Goal: Task Accomplishment & Management: Use online tool/utility

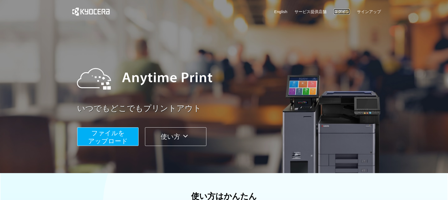
click at [335, 10] on link "ログイン" at bounding box center [341, 12] width 16 height 6
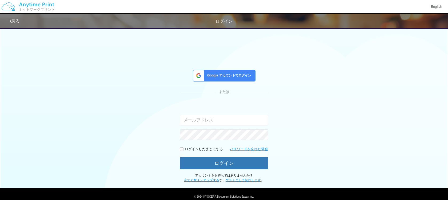
click at [234, 71] on div "Google アカウントでログイン" at bounding box center [224, 76] width 63 height 12
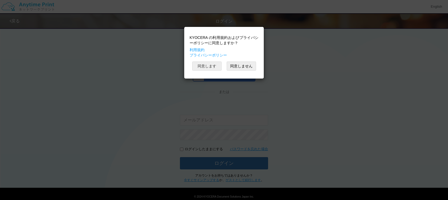
click at [208, 67] on button "同意します" at bounding box center [206, 66] width 29 height 9
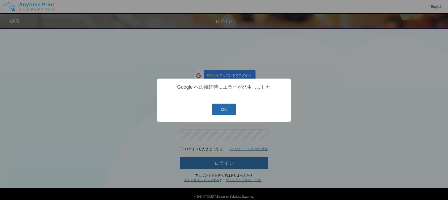
click at [213, 108] on button "OK" at bounding box center [224, 110] width 24 height 12
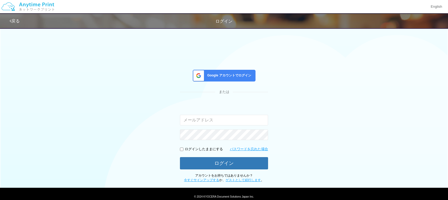
click at [220, 76] on span "Google アカウントでログイン" at bounding box center [228, 75] width 46 height 5
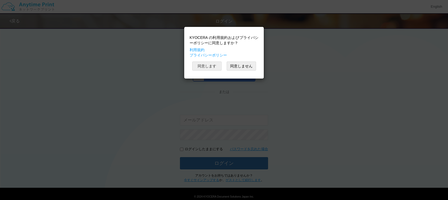
click at [211, 68] on button "同意します" at bounding box center [206, 66] width 29 height 9
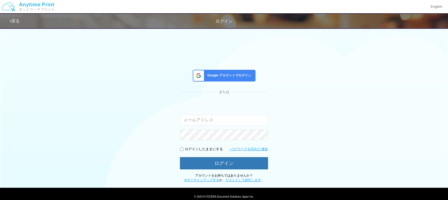
click at [35, 1] on img at bounding box center [27, 6] width 57 height 19
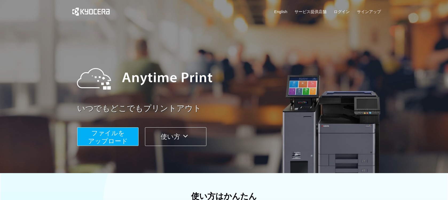
click at [116, 139] on span "ファイルを ​​アップロード" at bounding box center [108, 137] width 40 height 15
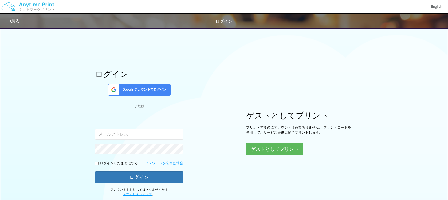
click at [153, 91] on span "Google アカウントでログイン" at bounding box center [143, 89] width 46 height 5
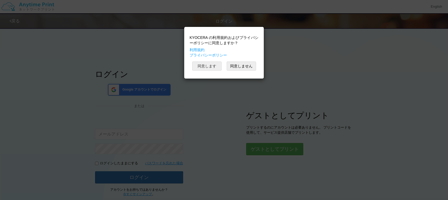
click at [203, 67] on button "同意します" at bounding box center [206, 66] width 29 height 9
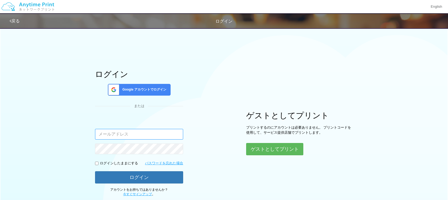
click at [146, 139] on input "email" at bounding box center [139, 134] width 88 height 11
type input "[EMAIL_ADDRESS][DOMAIN_NAME]"
click at [144, 90] on span "Google アカウントでログイン" at bounding box center [143, 89] width 46 height 5
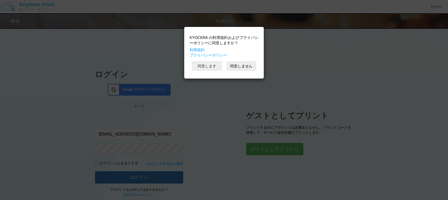
click at [203, 68] on button "同意します" at bounding box center [206, 66] width 29 height 9
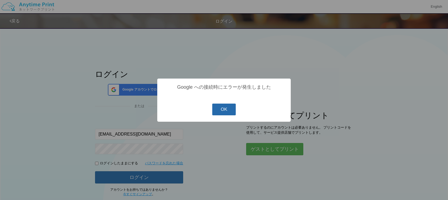
click at [223, 109] on button "OK" at bounding box center [224, 110] width 24 height 12
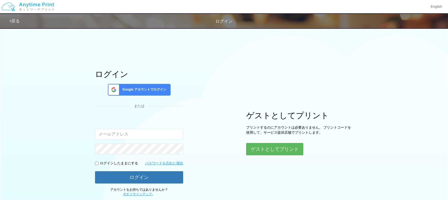
click at [19, 20] on link "戻る" at bounding box center [15, 21] width 10 height 5
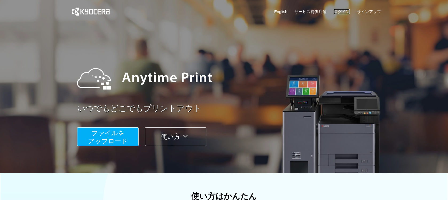
click at [342, 10] on link "ログイン" at bounding box center [341, 12] width 16 height 6
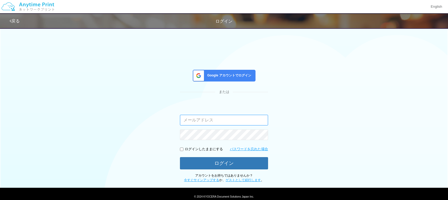
click at [192, 121] on input "email" at bounding box center [224, 120] width 88 height 11
click at [220, 107] on div "入力されたメールアドレスまたはパスワードが正しくありません。" at bounding box center [224, 113] width 88 height 23
click at [19, 3] on img at bounding box center [27, 6] width 57 height 19
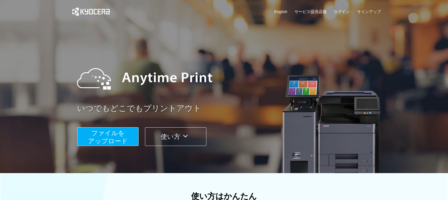
click at [110, 134] on span "ファイルを ​​アップロード" at bounding box center [108, 137] width 40 height 15
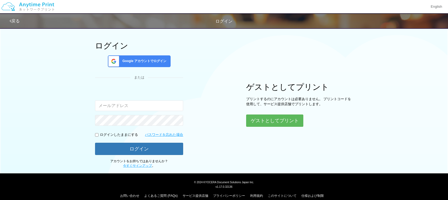
scroll to position [35, 0]
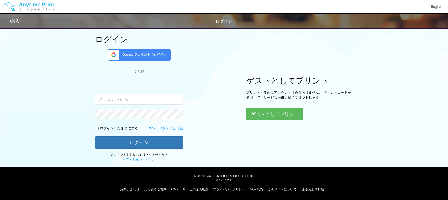
click at [147, 55] on span "Google アカウントでログイン" at bounding box center [143, 55] width 46 height 5
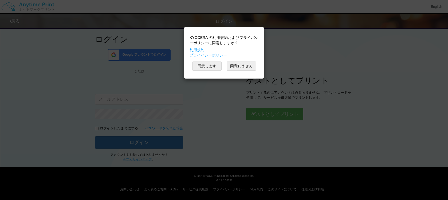
click at [209, 67] on button "同意します" at bounding box center [206, 66] width 29 height 9
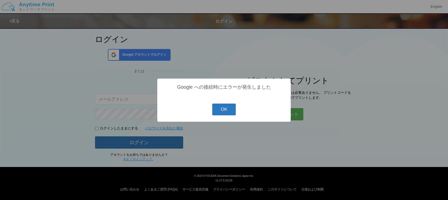
click at [229, 106] on button "OK" at bounding box center [224, 110] width 24 height 12
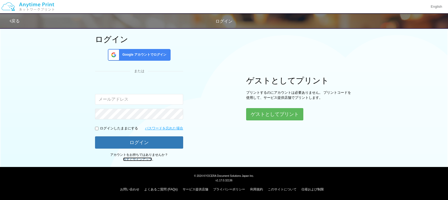
click at [141, 159] on link "今すぐサインアップ" at bounding box center [137, 160] width 29 height 4
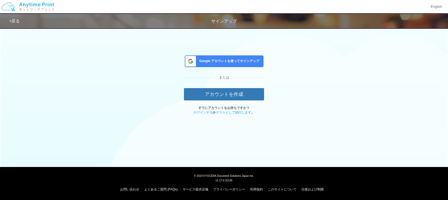
click at [198, 59] on div "Google アカウントを使ってサインアップ" at bounding box center [224, 61] width 79 height 12
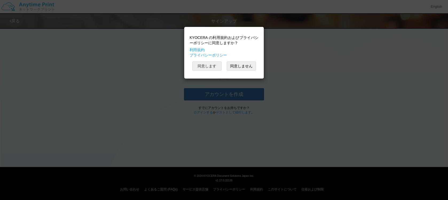
click at [206, 67] on button "同意します" at bounding box center [206, 66] width 29 height 9
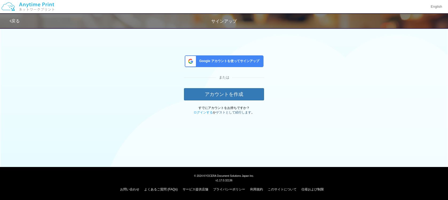
click at [232, 112] on link "ゲストとして続行します" at bounding box center [233, 113] width 35 height 4
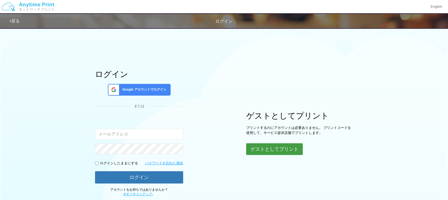
click at [260, 145] on button "ゲストとしてプリント" at bounding box center [274, 149] width 57 height 12
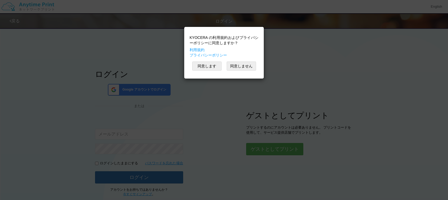
click at [207, 61] on div "KYOCERA の利用規約およびプライバシーポリシーに同意しますか？ 利用規約 プライバシーポリシー 同意します 同意しません" at bounding box center [224, 53] width 74 height 46
click at [207, 62] on button "同意します" at bounding box center [206, 66] width 29 height 9
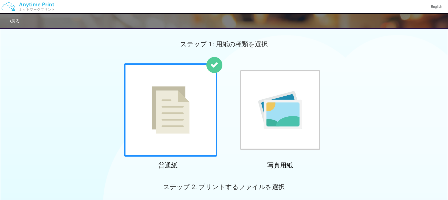
click at [185, 100] on img at bounding box center [170, 109] width 38 height 47
click at [212, 61] on div at bounding box center [214, 65] width 16 height 16
click at [186, 103] on img at bounding box center [170, 109] width 38 height 47
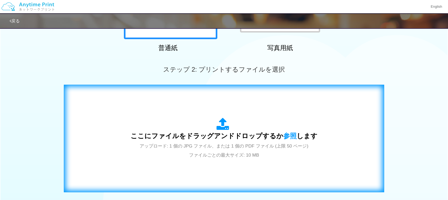
scroll to position [118, 0]
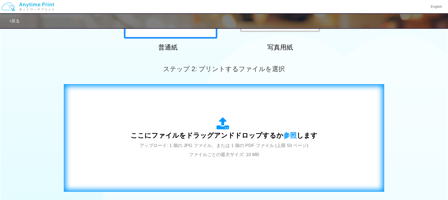
click at [226, 126] on icon at bounding box center [223, 123] width 15 height 13
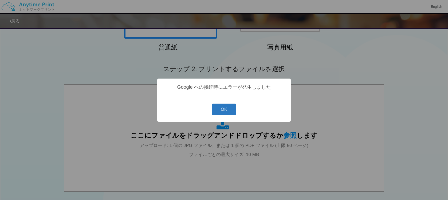
click at [233, 107] on button "OK" at bounding box center [224, 110] width 24 height 12
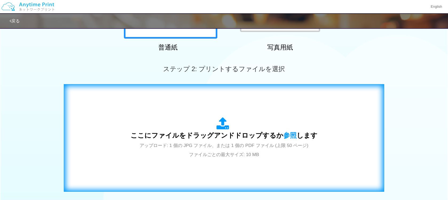
click at [222, 123] on icon at bounding box center [223, 123] width 15 height 13
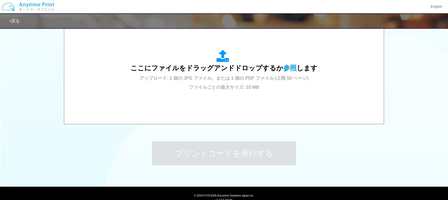
scroll to position [173, 0]
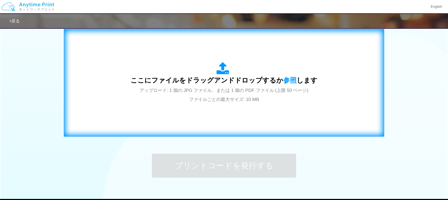
click at [209, 93] on div "ここにファイルをドラッグアンドドロップするか 参照 します アップロード: 1 個の JPG ファイル、または 1 個の PDF ファイル (上限 50 ペー…" at bounding box center [223, 83] width 187 height 42
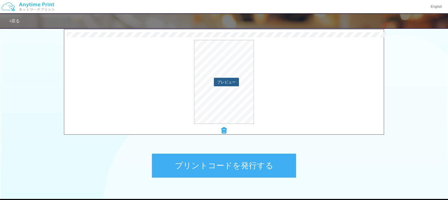
click at [224, 83] on button "プレビュー" at bounding box center [226, 82] width 25 height 9
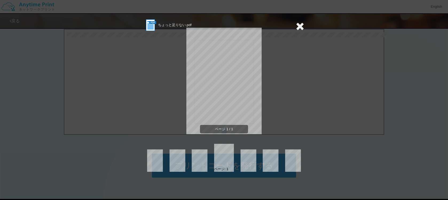
click at [155, 28] on img at bounding box center [150, 25] width 13 height 13
click at [299, 27] on icon at bounding box center [300, 26] width 8 height 11
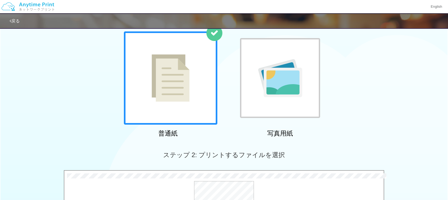
scroll to position [34, 0]
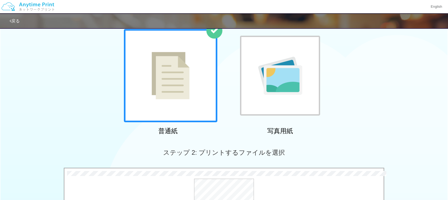
click at [273, 77] on img at bounding box center [280, 76] width 44 height 38
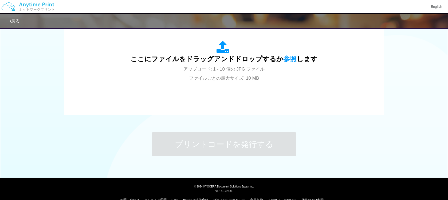
scroll to position [205, 0]
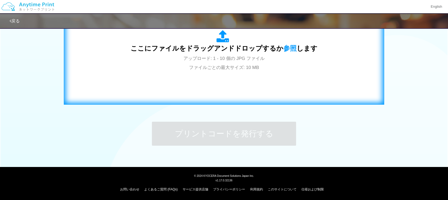
click at [225, 39] on icon at bounding box center [223, 36] width 15 height 13
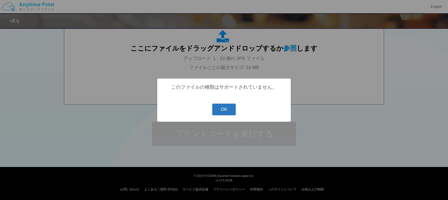
click at [221, 108] on button "OK" at bounding box center [224, 110] width 24 height 12
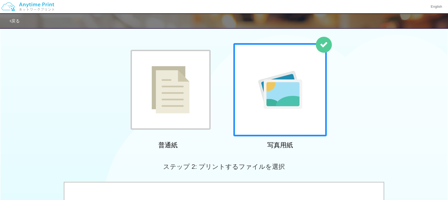
scroll to position [0, 0]
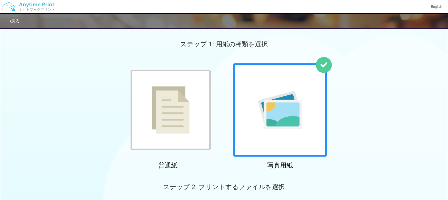
click at [150, 92] on div at bounding box center [170, 110] width 80 height 80
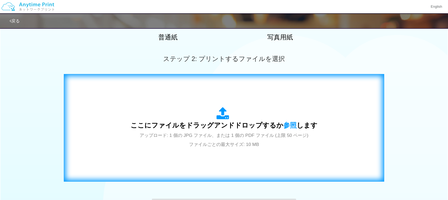
scroll to position [145, 0]
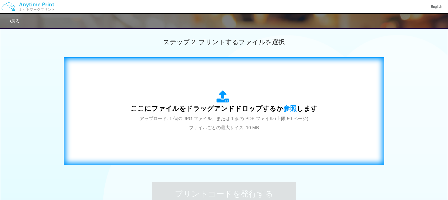
click at [227, 98] on icon at bounding box center [223, 96] width 15 height 13
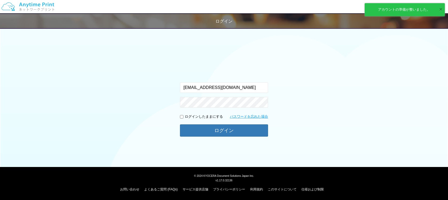
click at [439, 9] on button "×" at bounding box center [440, 10] width 3 height 8
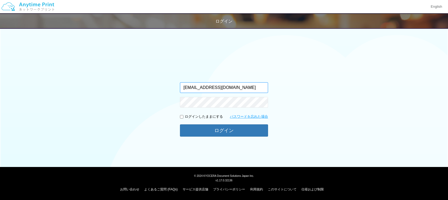
click at [258, 89] on input "[EMAIL_ADDRESS][DOMAIN_NAME]" at bounding box center [224, 87] width 88 height 11
click at [180, 125] on button "ログイン" at bounding box center [224, 131] width 88 height 12
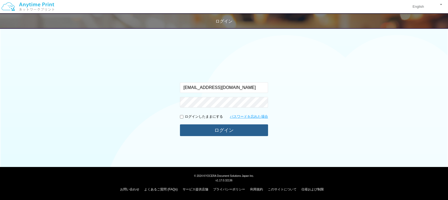
click at [214, 131] on button "ログイン" at bounding box center [224, 131] width 88 height 12
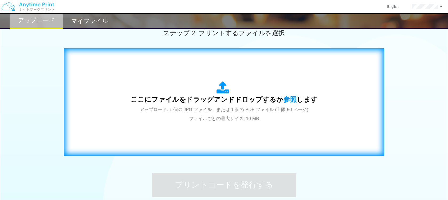
scroll to position [133, 0]
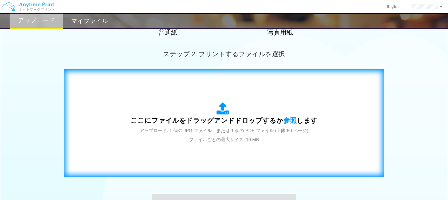
click at [205, 119] on span "ここにファイルをドラッグアンドドロップするか 参照 します" at bounding box center [223, 120] width 187 height 7
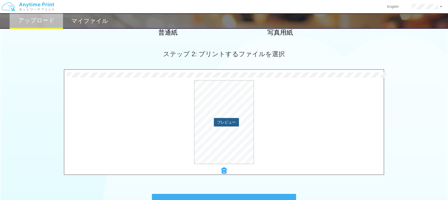
click at [227, 123] on button "プレビュー" at bounding box center [226, 122] width 25 height 9
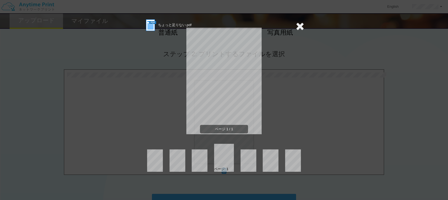
click at [300, 27] on icon at bounding box center [300, 26] width 8 height 11
